Goal: Task Accomplishment & Management: Use online tool/utility

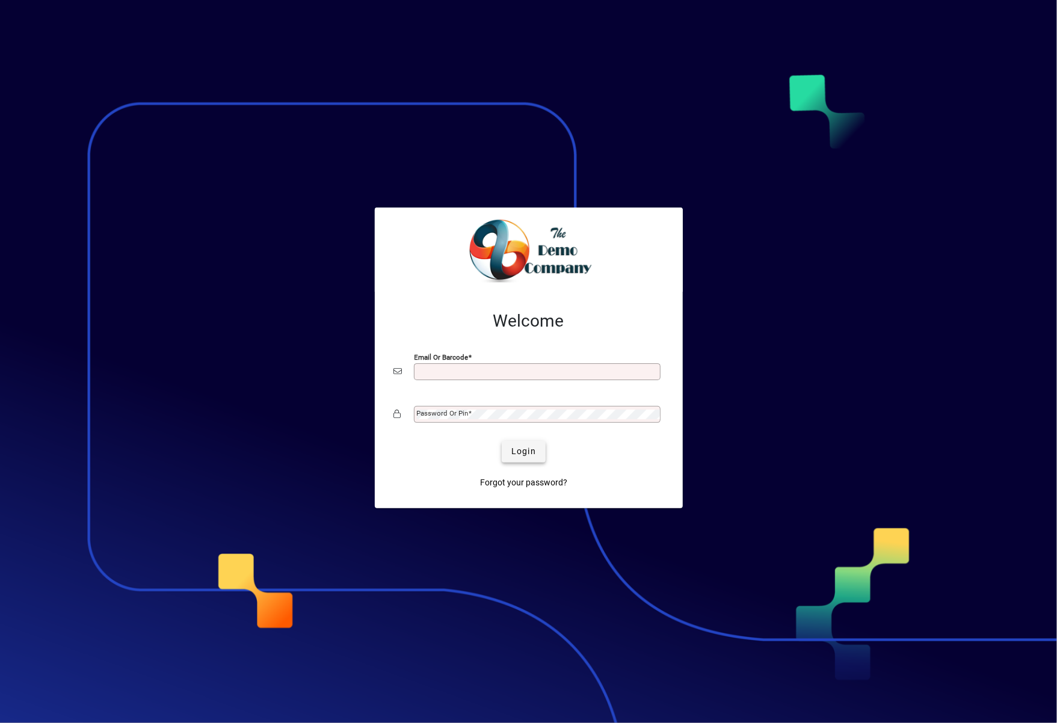
click at [524, 450] on span "Login" at bounding box center [523, 451] width 25 height 13
click at [575, 376] on input "Email or Barcode" at bounding box center [538, 372] width 243 height 10
type input "**********"
click at [502, 441] on button "Login" at bounding box center [524, 452] width 44 height 22
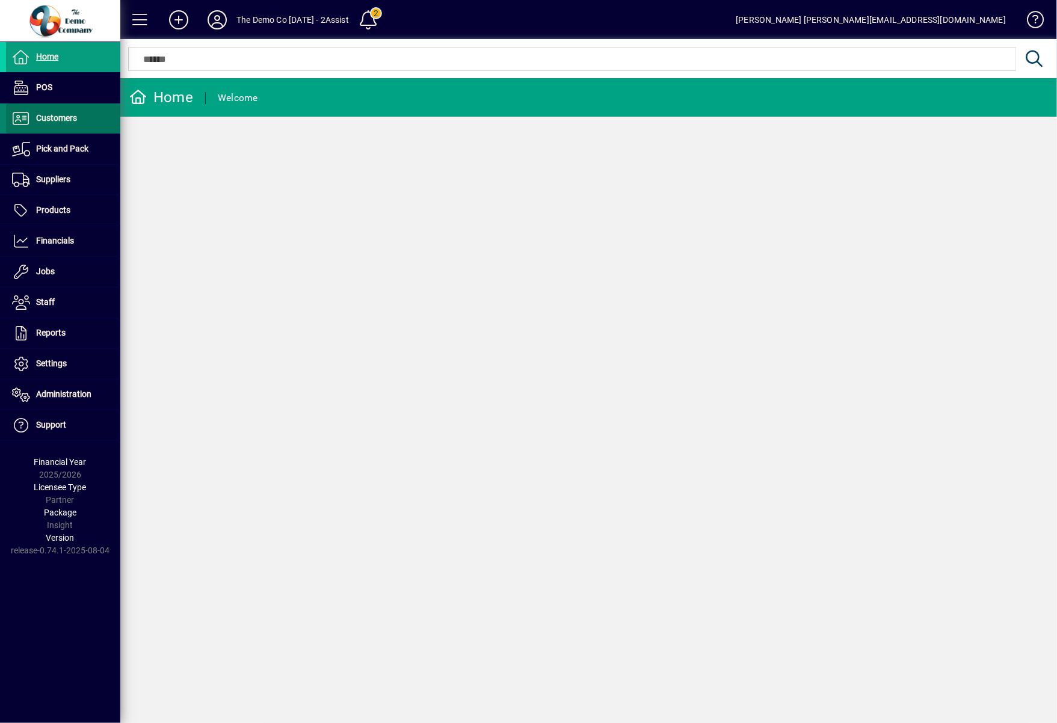
click at [55, 118] on span "Customers" at bounding box center [56, 118] width 41 height 10
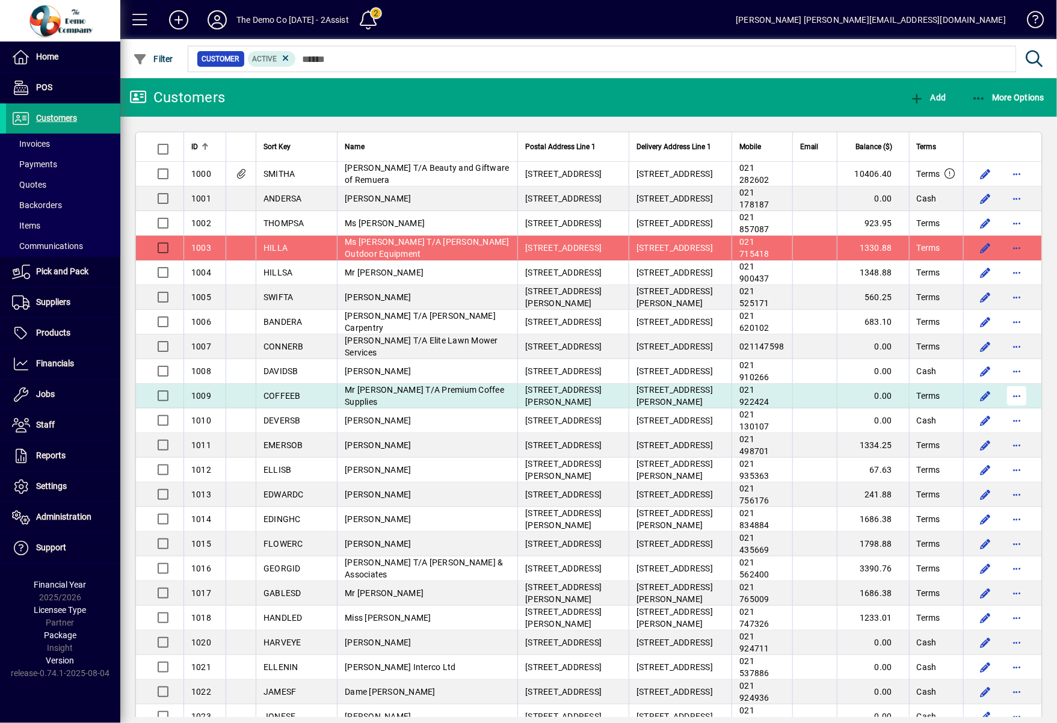
drag, startPoint x: 363, startPoint y: 404, endPoint x: 1001, endPoint y: 397, distance: 637.4
click at [1002, 397] on span "button" at bounding box center [1016, 395] width 29 height 29
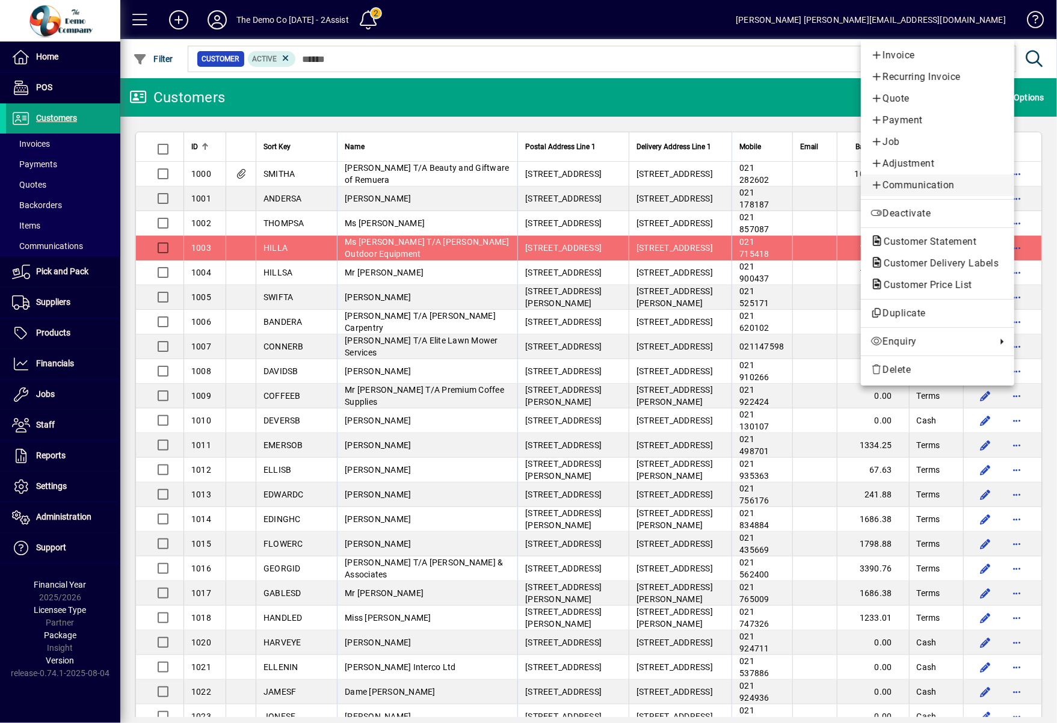
click at [958, 186] on span "Communication" at bounding box center [937, 185] width 134 height 14
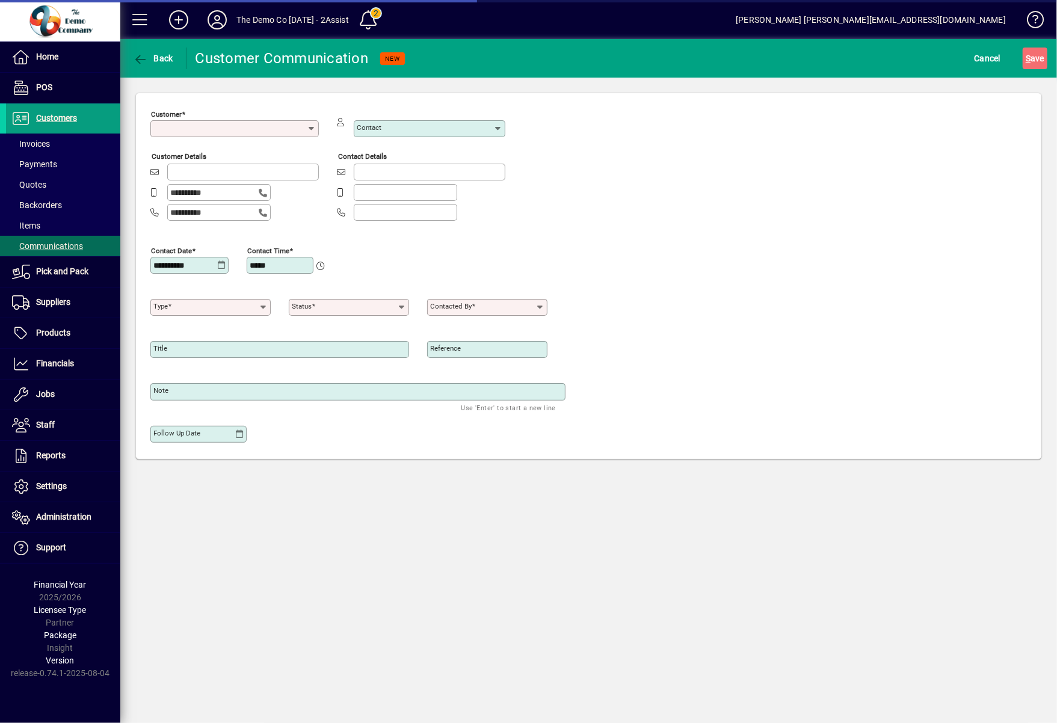
type input "*****"
type input "******"
type input "**********"
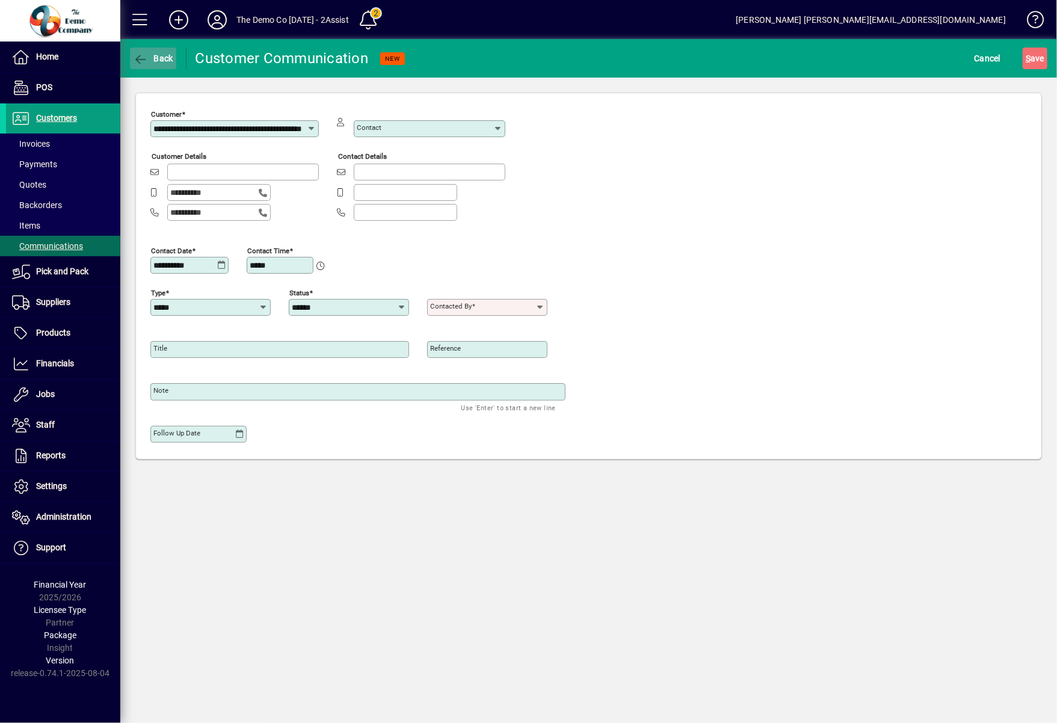
click at [150, 59] on span "Back" at bounding box center [153, 59] width 40 height 10
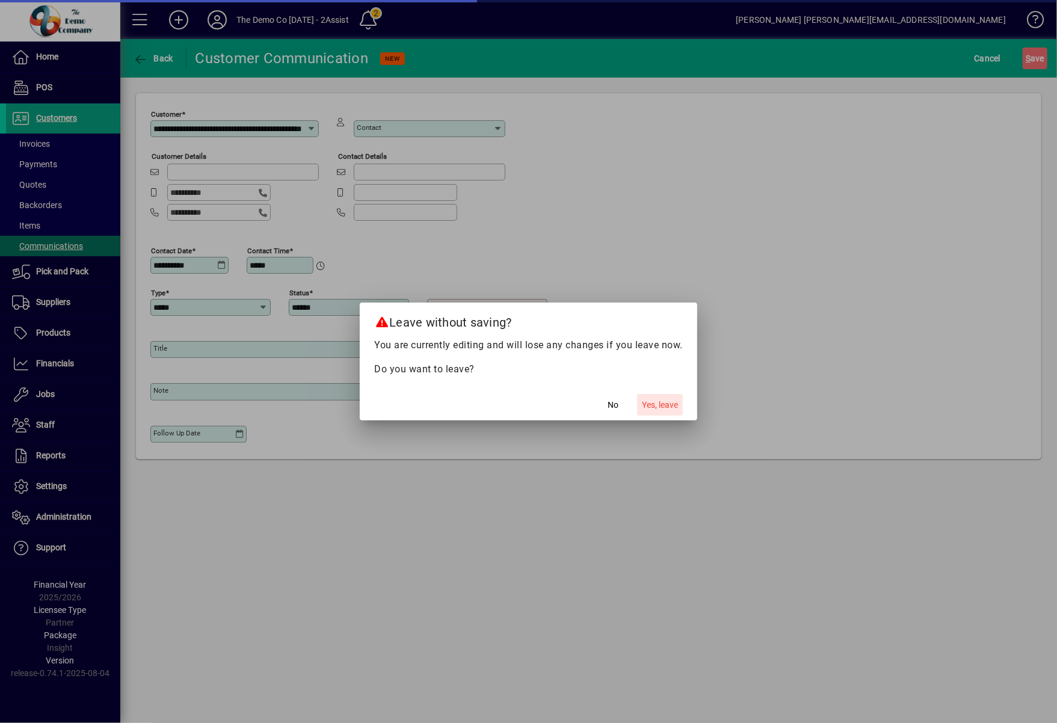
click at [664, 399] on span "Yes, leave" at bounding box center [660, 405] width 36 height 13
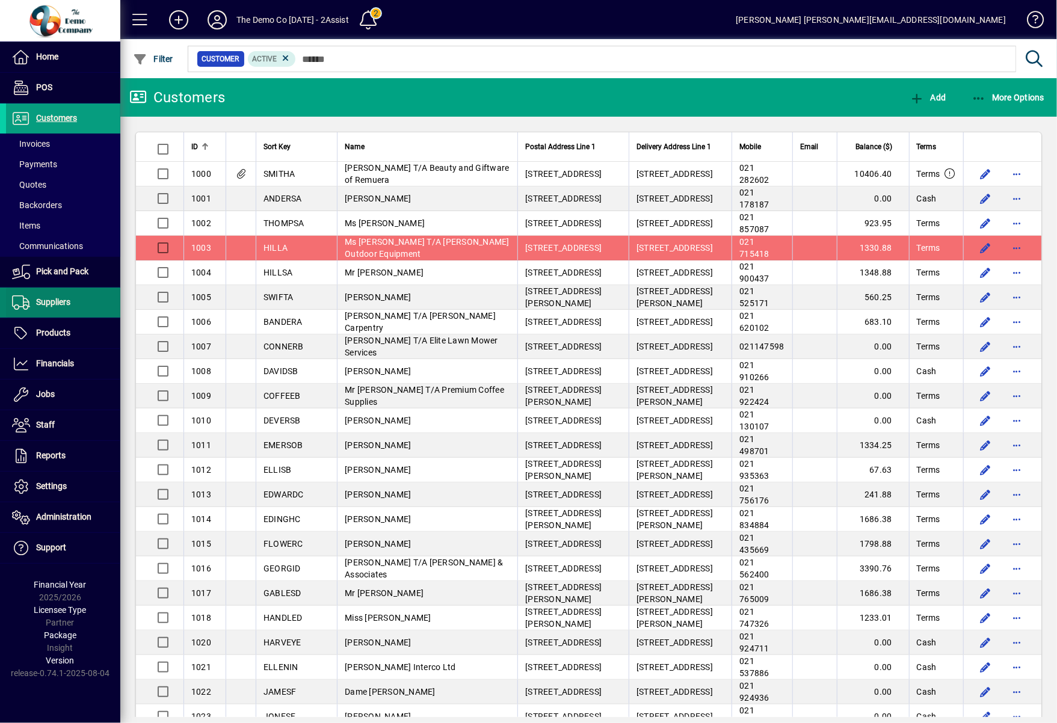
click at [66, 288] on span at bounding box center [63, 302] width 114 height 29
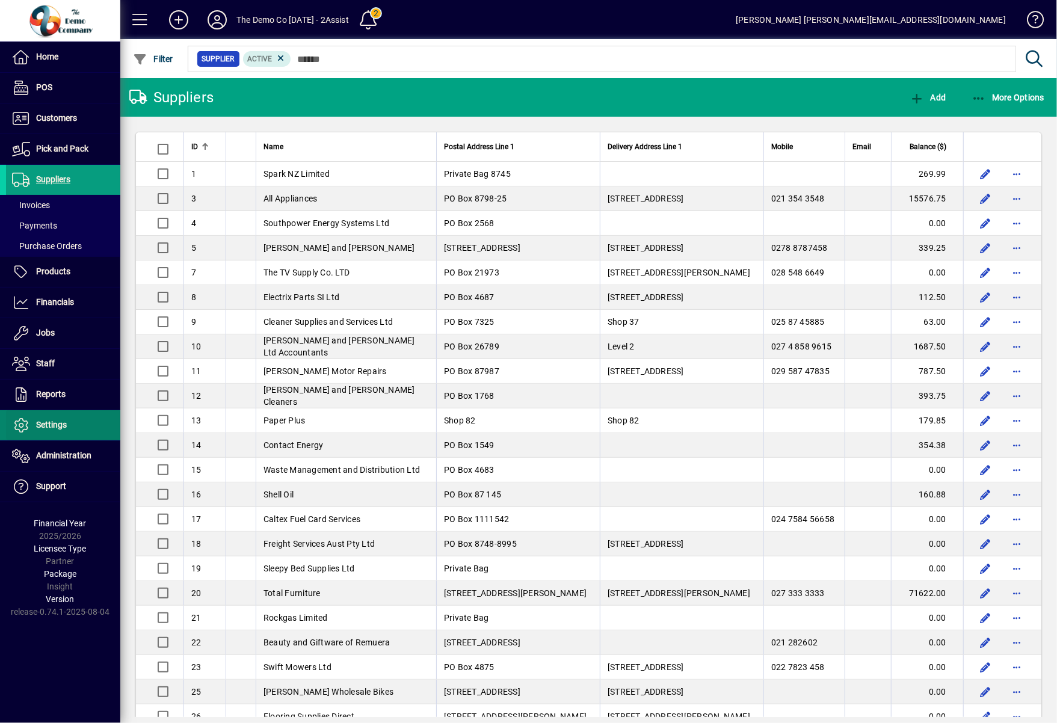
click at [40, 420] on span "Settings" at bounding box center [51, 425] width 31 height 10
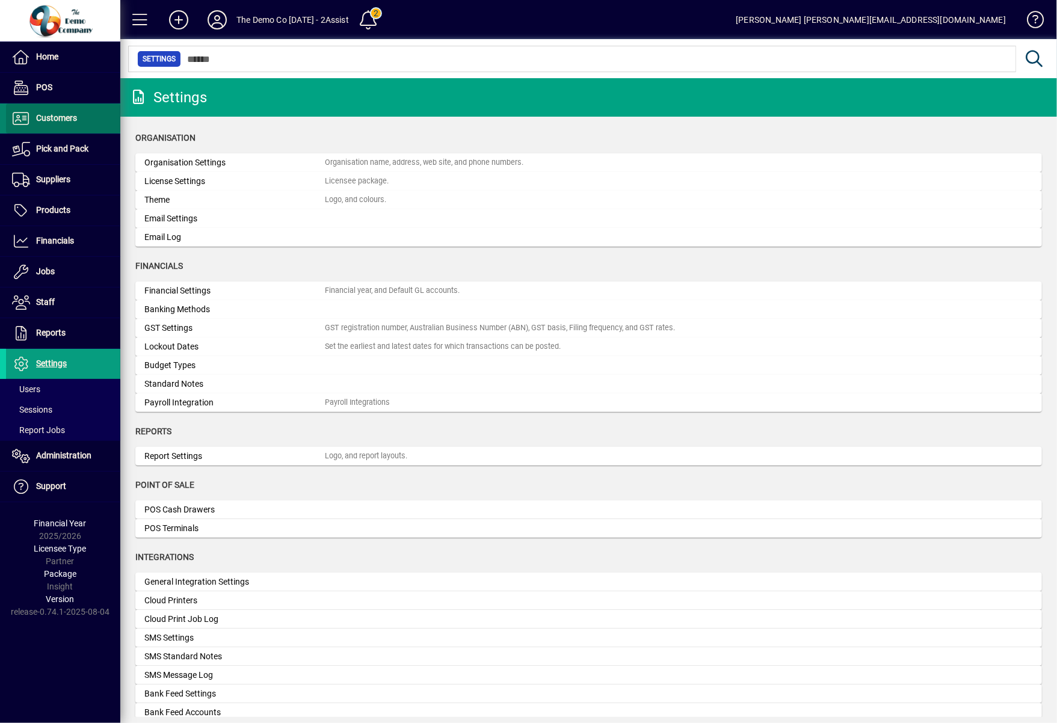
click at [66, 114] on span "Customers" at bounding box center [56, 118] width 41 height 10
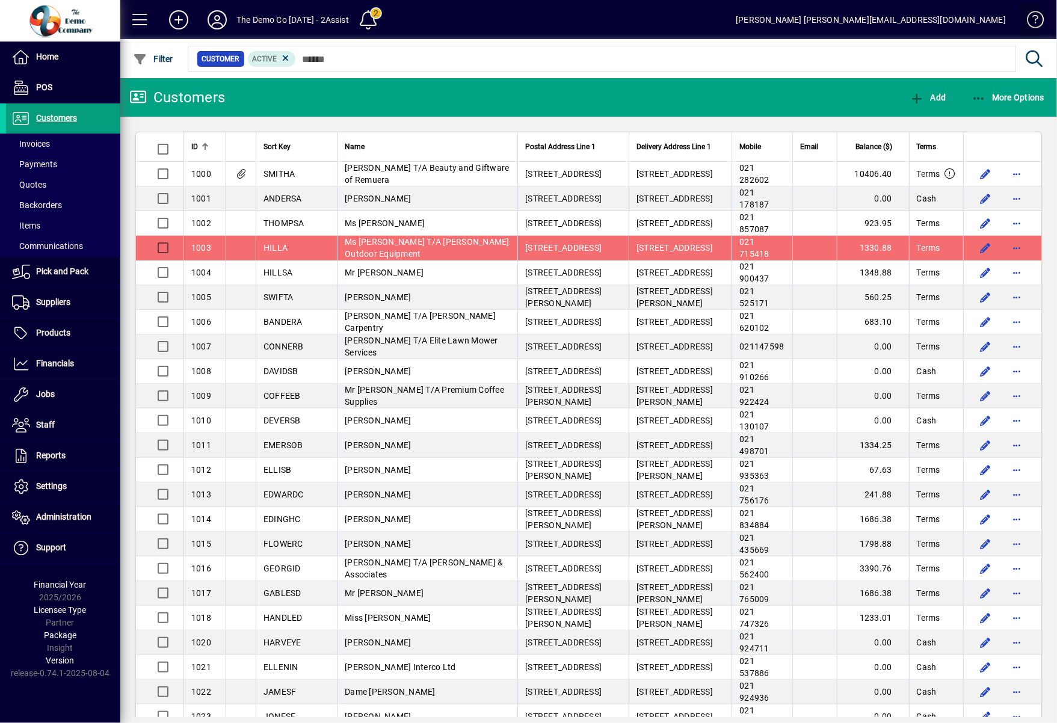
click at [1042, 17] on span at bounding box center [1029, 22] width 29 height 29
click at [48, 229] on span at bounding box center [63, 225] width 114 height 29
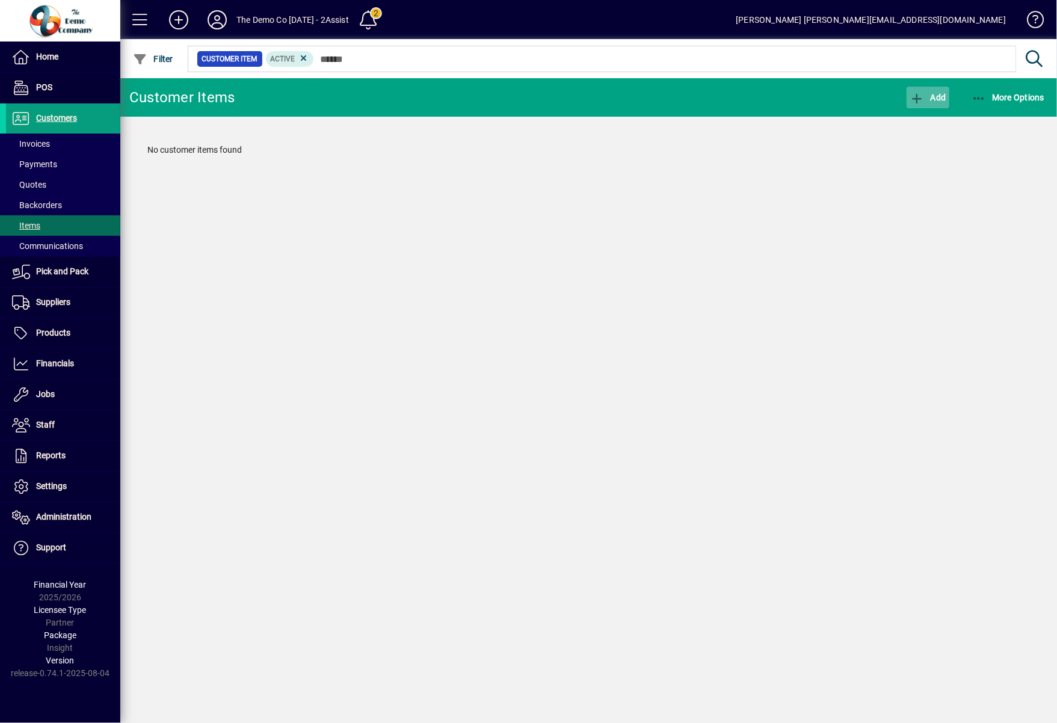
click at [941, 94] on span "Add" at bounding box center [927, 98] width 36 height 10
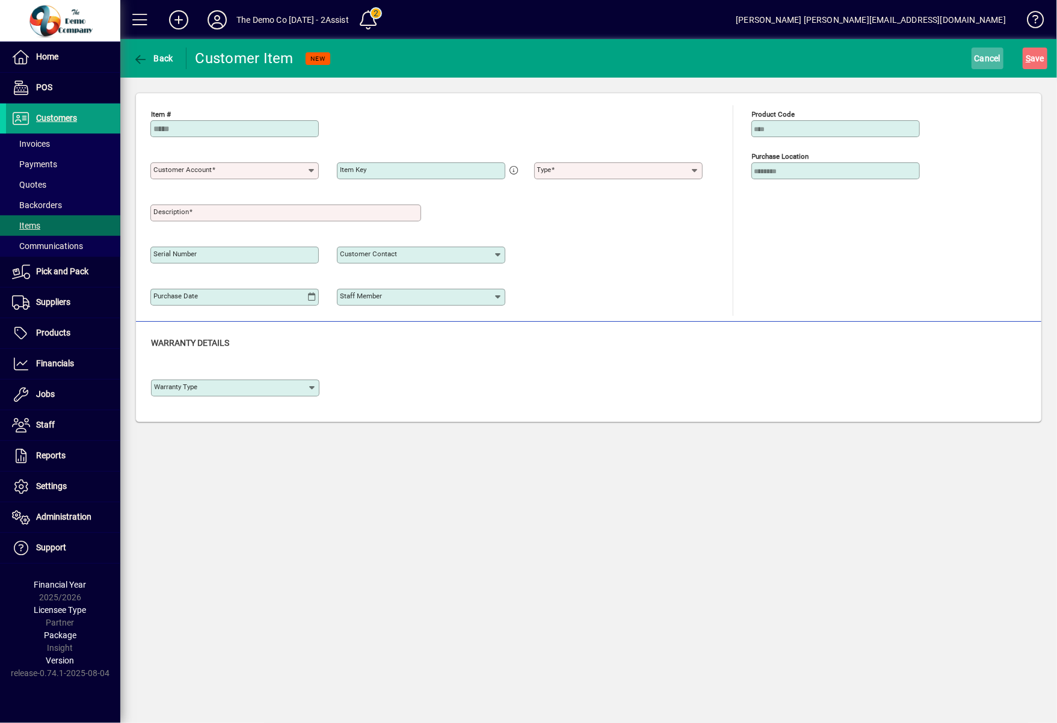
click at [1000, 51] on span "Cancel" at bounding box center [987, 58] width 26 height 19
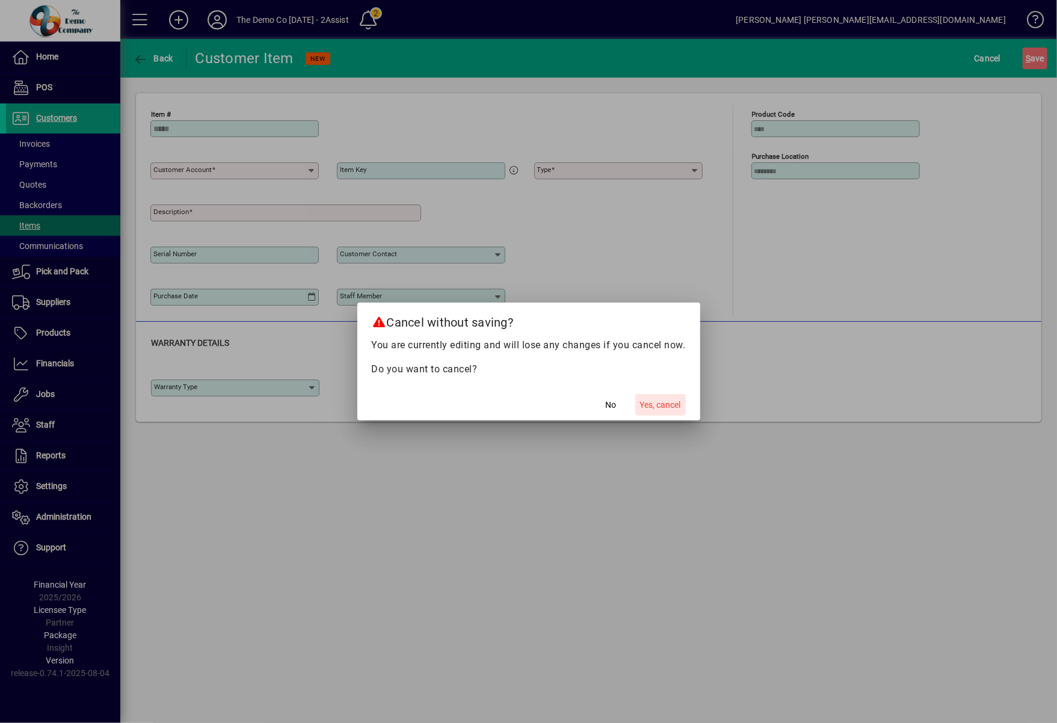
click at [658, 402] on span "Yes, cancel" at bounding box center [660, 405] width 41 height 13
